Goal: Check status

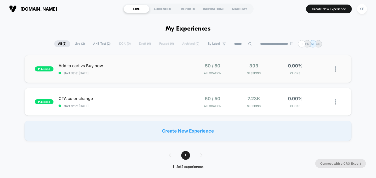
click at [95, 71] on span "start date: [DATE]" at bounding box center [123, 73] width 129 height 4
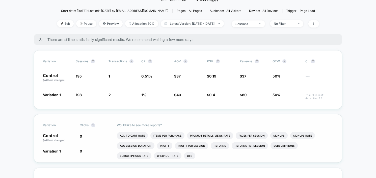
scroll to position [22, 0]
